Goal: Transaction & Acquisition: Purchase product/service

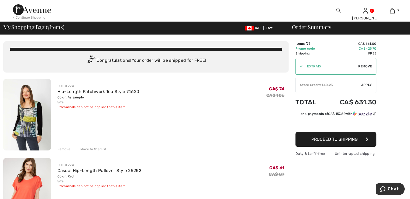
click at [60, 150] on div "Remove" at bounding box center [63, 149] width 13 height 5
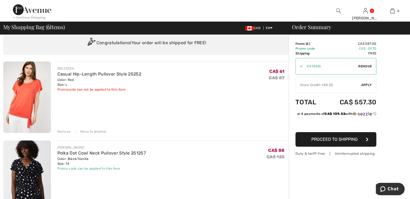
scroll to position [27, 0]
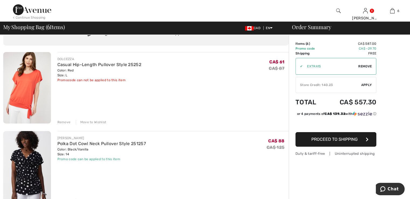
click at [65, 122] on div "Remove" at bounding box center [63, 122] width 13 height 5
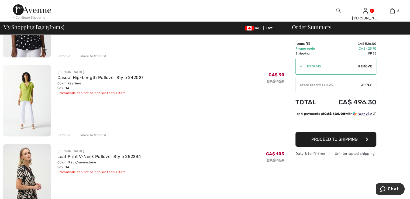
scroll to position [135, 0]
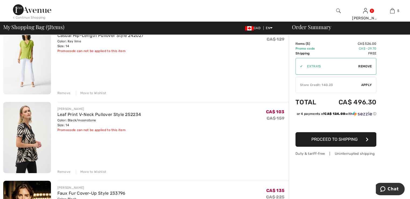
click at [64, 172] on div "Remove" at bounding box center [63, 171] width 13 height 5
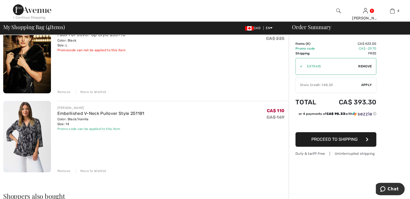
scroll to position [216, 0]
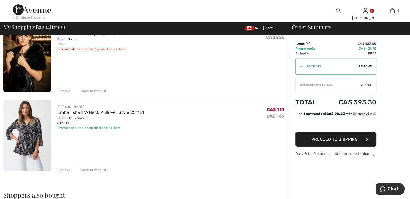
click at [62, 170] on div "Remove" at bounding box center [63, 169] width 13 height 5
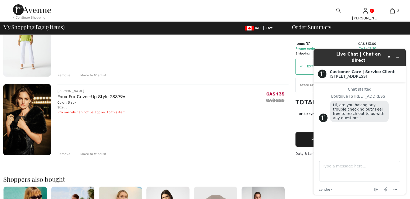
scroll to position [81, 0]
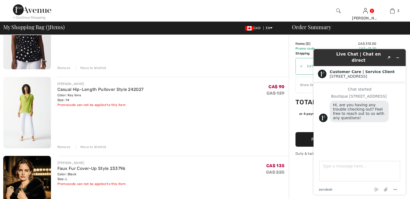
click at [183, 133] on div "JOSEPH RIBKOFF Casual Hip-Length Pullover Style 242027 Color: Key lime Size: 14…" at bounding box center [173, 113] width 232 height 72
click at [207, 60] on div "JOSEPH RIBKOFF Polka Dot Cowl Neck Pullover Style 251257 Color: Black/Vanilla S…" at bounding box center [173, 34] width 232 height 72
click at [397, 56] on icon "Minimize widget" at bounding box center [398, 58] width 4 height 4
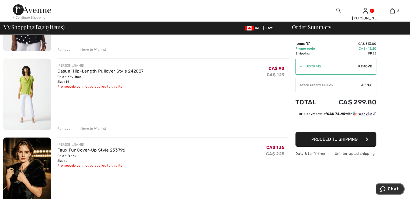
scroll to position [135, 0]
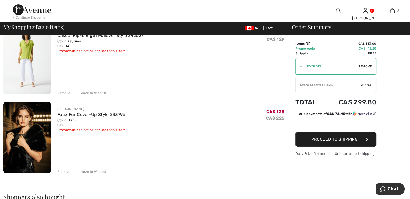
click at [61, 172] on div "Remove" at bounding box center [63, 171] width 13 height 5
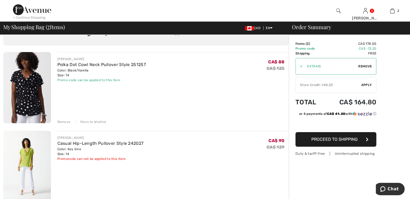
scroll to position [0, 0]
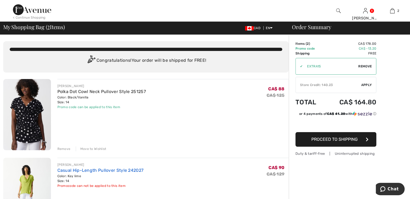
click at [66, 168] on link "Casual Hip-Length Pullover Style 242027" at bounding box center [100, 170] width 86 height 5
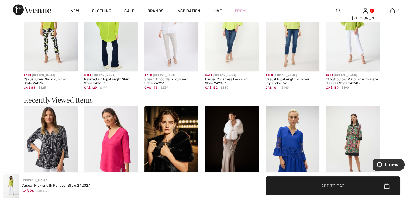
scroll to position [696, 0]
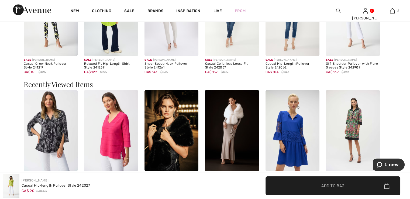
click at [173, 144] on img at bounding box center [172, 130] width 54 height 81
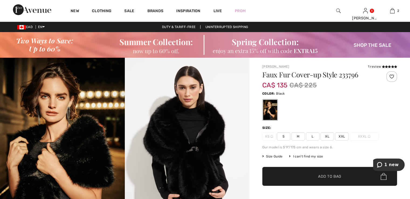
click at [312, 137] on span "L" at bounding box center [312, 136] width 13 height 8
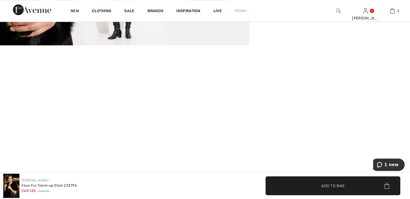
scroll to position [458, 0]
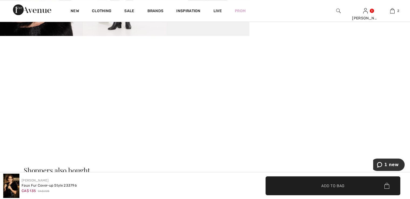
click at [54, 77] on video "Your browser does not support the video tag." at bounding box center [41, 57] width 83 height 42
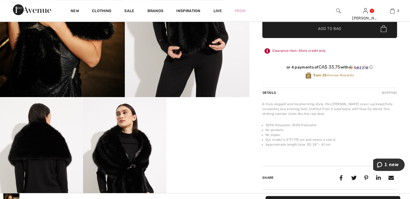
scroll to position [81, 0]
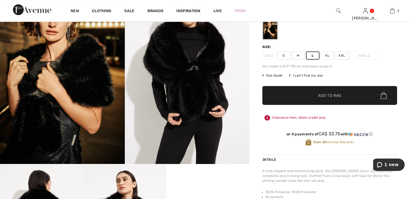
click at [272, 76] on span "Size Guide" at bounding box center [272, 75] width 20 height 5
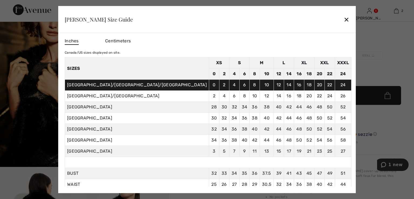
scroll to position [0, 0]
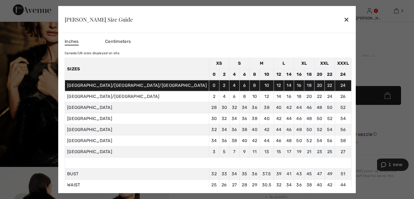
click at [344, 21] on div "✕" at bounding box center [347, 19] width 6 height 11
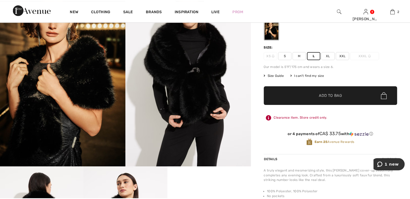
scroll to position [81, 0]
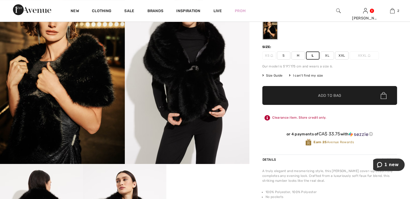
click at [323, 94] on span "Add to Bag" at bounding box center [329, 96] width 23 height 6
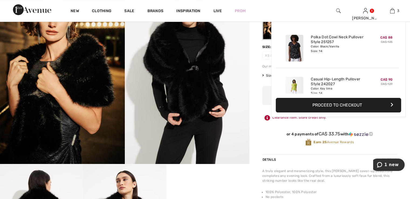
scroll to position [58, 0]
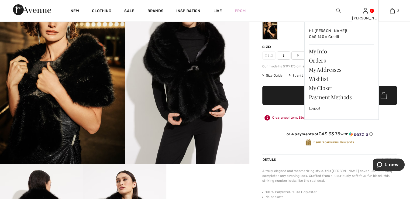
click at [369, 12] on div "Vicky Hi, Vicky! CA$ 140 = Credit My Info Orders My Addresses Wishlist My Close…" at bounding box center [365, 11] width 27 height 22
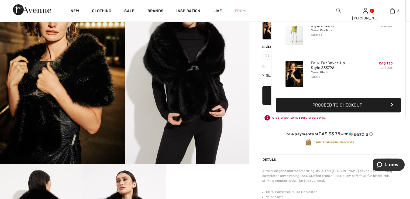
click at [393, 11] on img at bounding box center [392, 11] width 5 height 6
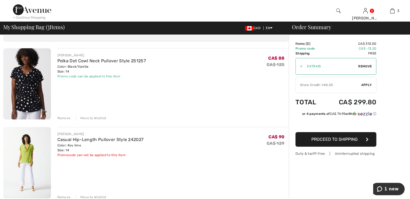
scroll to position [54, 0]
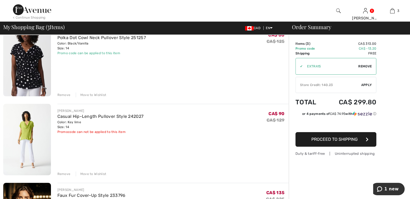
click at [63, 40] on link "Polka Dot Cowl Neck Pullover Style 251257" at bounding box center [101, 37] width 88 height 5
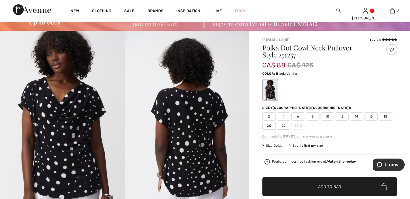
scroll to position [27, 0]
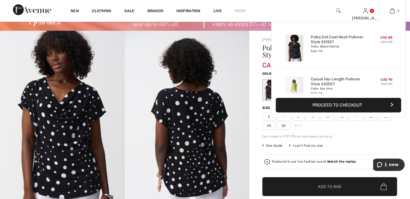
click at [396, 11] on link "3" at bounding box center [392, 11] width 26 height 6
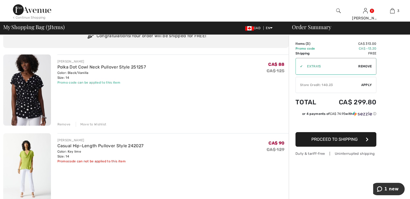
scroll to position [81, 0]
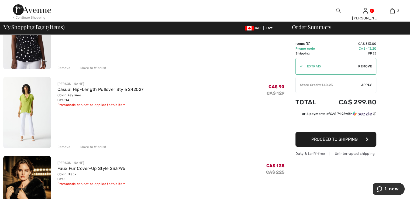
click at [63, 147] on div "Remove" at bounding box center [63, 147] width 13 height 5
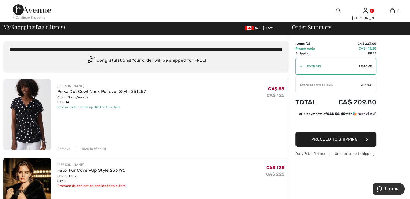
scroll to position [0, 0]
click at [368, 85] on span "Apply" at bounding box center [366, 85] width 11 height 5
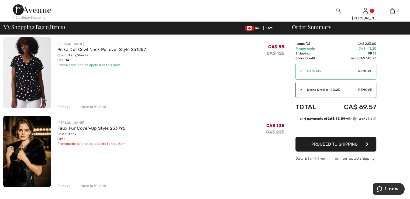
scroll to position [54, 0]
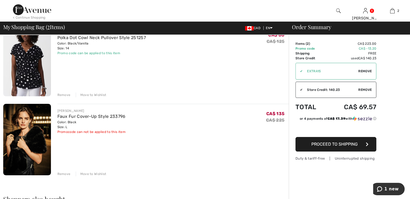
click at [62, 94] on div "Remove" at bounding box center [63, 95] width 13 height 5
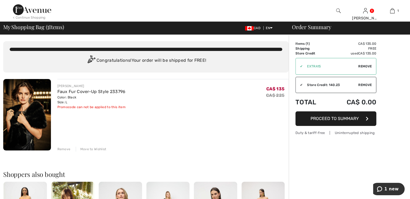
scroll to position [0, 0]
click at [336, 118] on span "Proceed to Summary" at bounding box center [335, 118] width 48 height 5
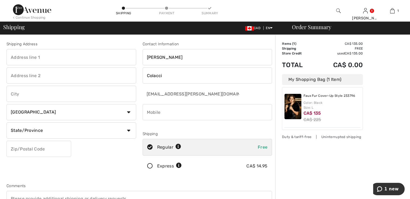
click at [367, 118] on div "Order Summary Details Items ( 1 ) CA$ 135.00 Promo code CA$ 0.00 Shipping Free …" at bounding box center [342, 193] width 135 height 317
click at [26, 55] on input "text" at bounding box center [71, 57] width 130 height 16
type input "6 reindeer cres"
click at [15, 94] on input "text" at bounding box center [71, 94] width 130 height 16
type input "Woodbridge"
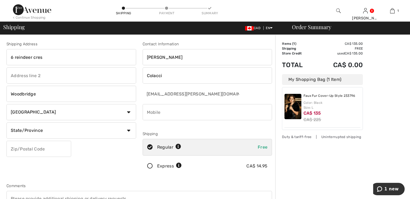
click at [129, 131] on select "State/Province Alberta British Columbia Manitoba New Brunswick Newfoundland and…" at bounding box center [71, 130] width 130 height 16
select select "ON"
click at [6, 122] on select "State/Province Alberta British Columbia Manitoba New Brunswick Newfoundland and…" at bounding box center [71, 130] width 130 height 16
click at [18, 146] on input "text" at bounding box center [38, 149] width 65 height 16
type input "L4H2E9"
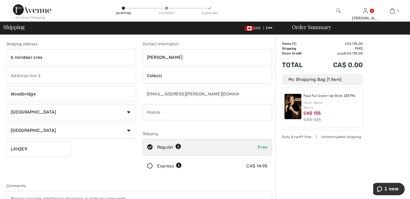
click at [179, 110] on input "phone" at bounding box center [208, 112] width 130 height 16
type input "4168206215"
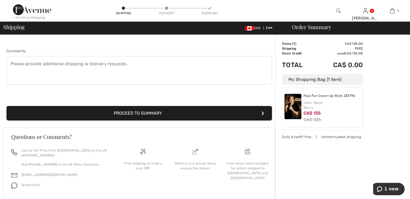
scroll to position [152, 0]
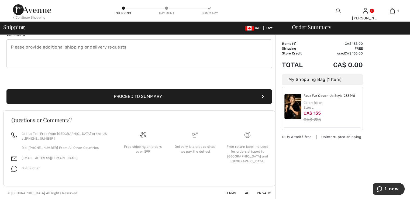
click at [139, 94] on button "Proceed to Summary" at bounding box center [139, 96] width 266 height 15
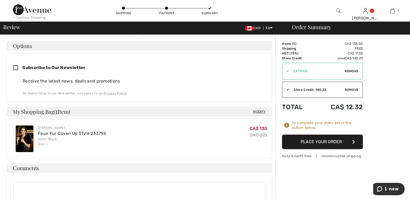
scroll to position [135, 0]
click at [334, 143] on button "Place Your Order" at bounding box center [322, 142] width 81 height 15
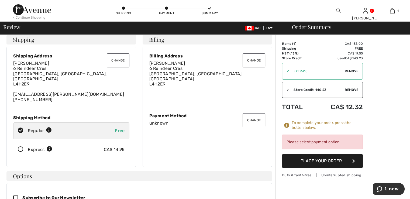
scroll to position [0, 0]
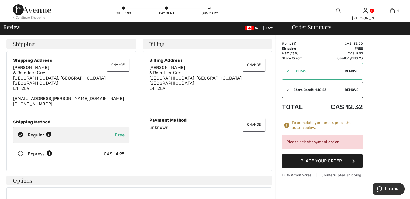
click at [316, 141] on div "Please select payment option" at bounding box center [322, 142] width 81 height 15
click at [252, 121] on button "Change" at bounding box center [254, 125] width 23 height 14
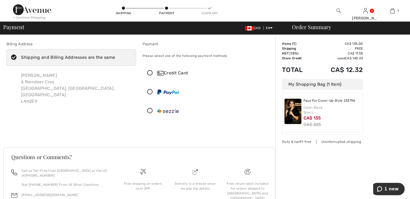
click at [149, 71] on icon at bounding box center [150, 73] width 14 height 6
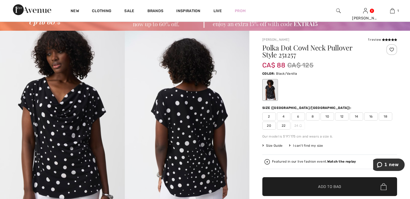
click at [355, 117] on span "14" at bounding box center [356, 116] width 13 height 8
click at [334, 186] on span "Add to Bag" at bounding box center [329, 187] width 23 height 6
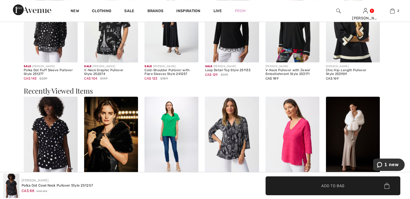
scroll to position [728, 0]
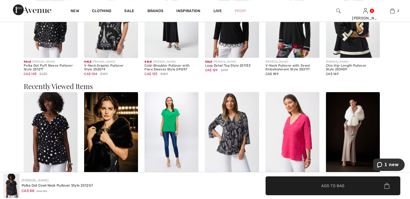
click at [169, 128] on img at bounding box center [172, 132] width 54 height 81
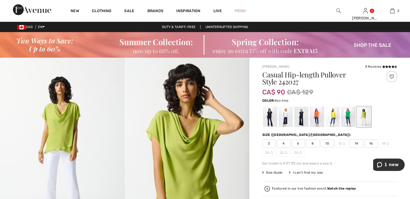
click at [357, 143] on span "14" at bounding box center [356, 143] width 13 height 8
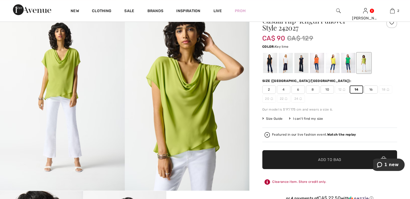
click at [318, 157] on span "Add to Bag" at bounding box center [329, 160] width 23 height 6
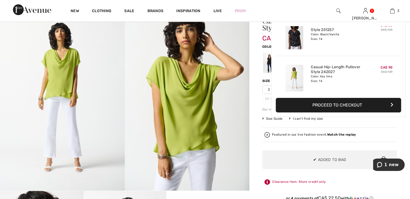
scroll to position [58, 0]
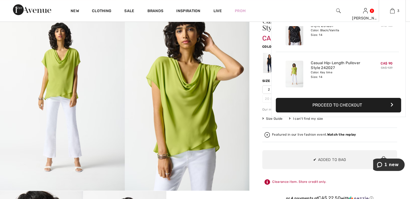
click at [315, 106] on button "Proceed to Checkout" at bounding box center [338, 105] width 125 height 15
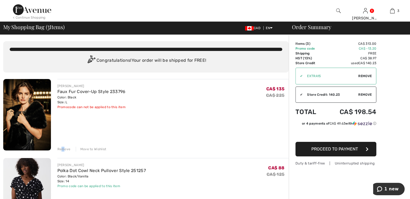
click at [63, 147] on div "Remove" at bounding box center [63, 149] width 13 height 5
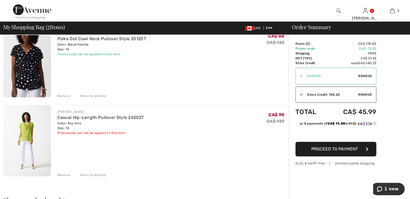
scroll to position [54, 0]
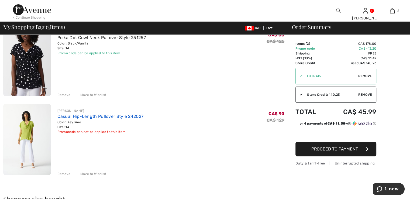
click at [65, 118] on link "Casual Hip-Length Pullover Style 242027" at bounding box center [100, 116] width 86 height 5
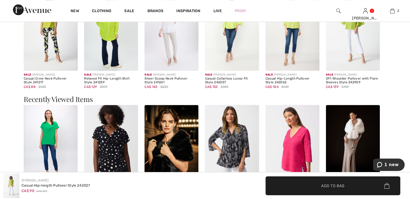
scroll to position [701, 0]
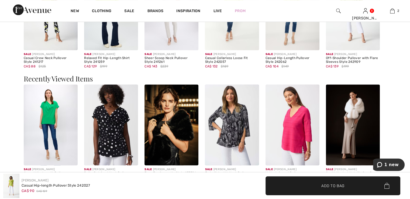
click at [169, 144] on img at bounding box center [172, 124] width 54 height 81
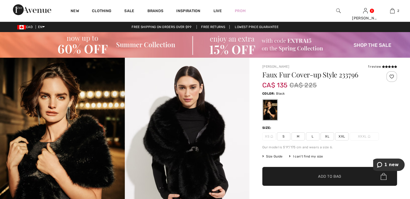
click at [314, 137] on span "L" at bounding box center [312, 136] width 13 height 8
click at [322, 177] on span "Add to Bag" at bounding box center [329, 177] width 23 height 6
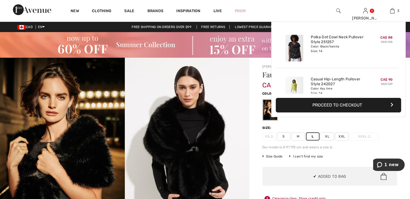
scroll to position [58, 0]
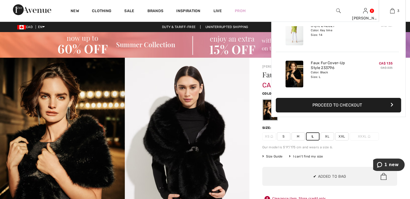
click at [336, 105] on button "Proceed to Checkout" at bounding box center [338, 105] width 125 height 15
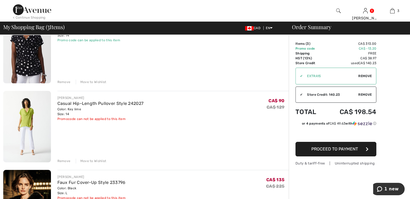
scroll to position [81, 0]
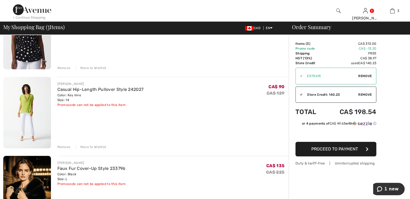
click at [61, 148] on div "Remove" at bounding box center [63, 147] width 13 height 5
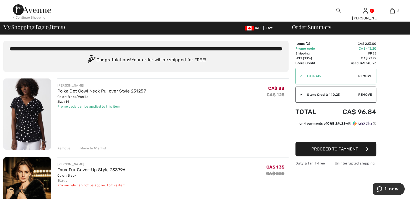
scroll to position [0, 0]
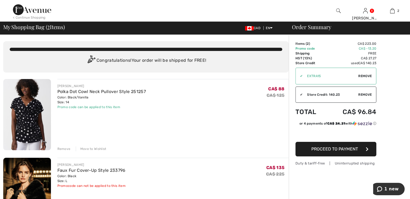
click at [64, 149] on div "Remove" at bounding box center [63, 148] width 13 height 5
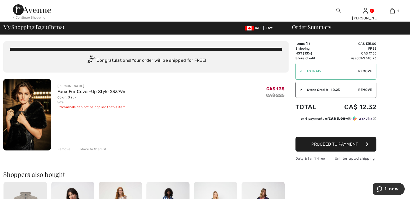
click at [337, 145] on span "Proceed to Payment" at bounding box center [335, 144] width 47 height 5
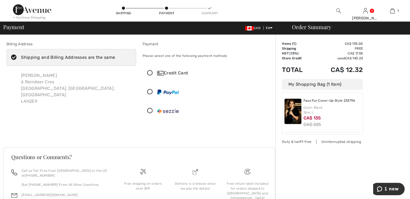
click at [149, 75] on icon at bounding box center [150, 73] width 14 height 6
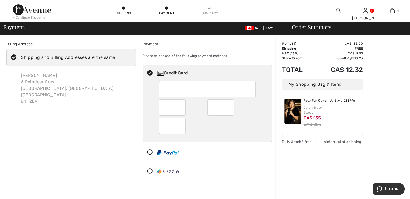
click at [222, 170] on div at bounding box center [205, 171] width 125 height 16
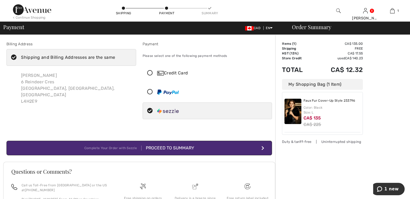
click at [151, 73] on icon at bounding box center [150, 73] width 14 height 6
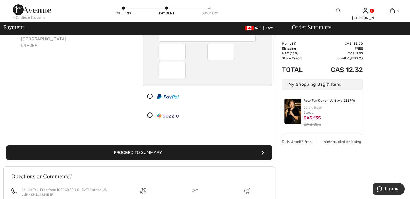
scroll to position [112, 0]
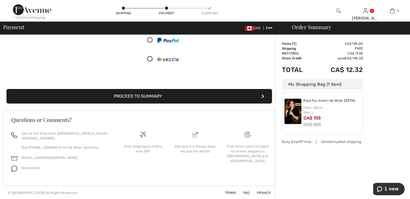
click at [131, 94] on button "Proceed to Summary" at bounding box center [139, 96] width 266 height 15
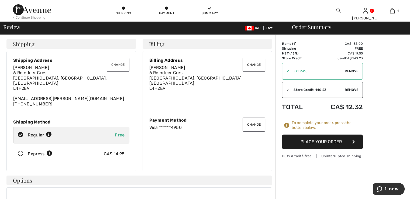
click at [315, 144] on button "Place Your Order" at bounding box center [322, 142] width 81 height 15
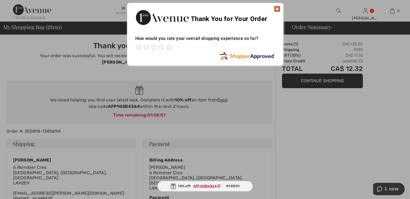
click at [278, 9] on img at bounding box center [277, 9] width 6 height 6
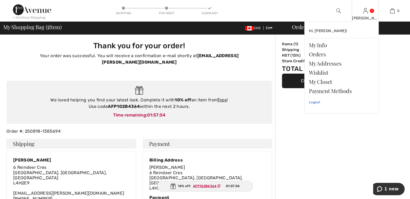
click at [315, 103] on link "Logout" at bounding box center [341, 101] width 65 height 13
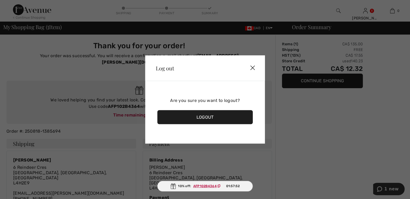
drag, startPoint x: 207, startPoint y: 116, endPoint x: 210, endPoint y: 112, distance: 4.6
click at [209, 116] on div "Logout" at bounding box center [205, 117] width 96 height 14
